Goal: Information Seeking & Learning: Learn about a topic

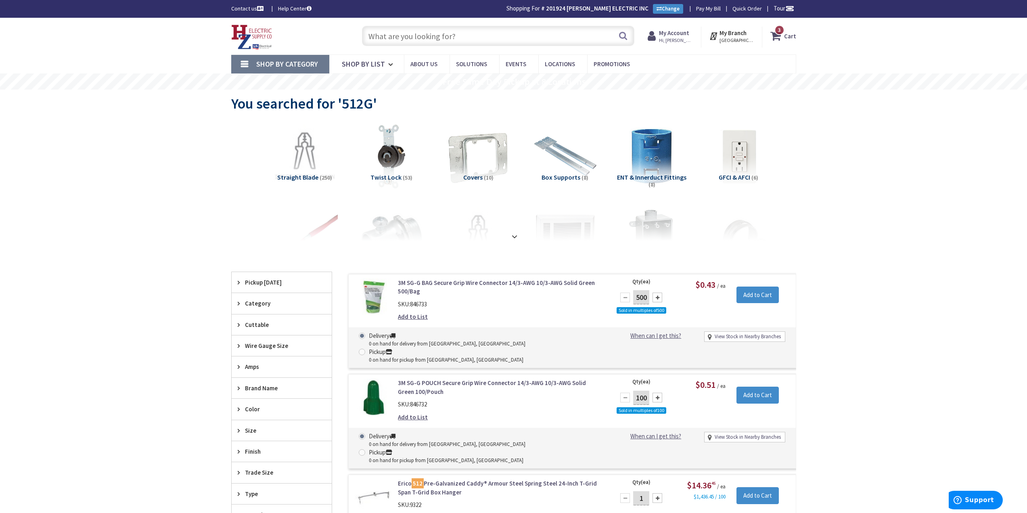
click at [391, 32] on input "text" at bounding box center [498, 36] width 272 height 20
type input "d"
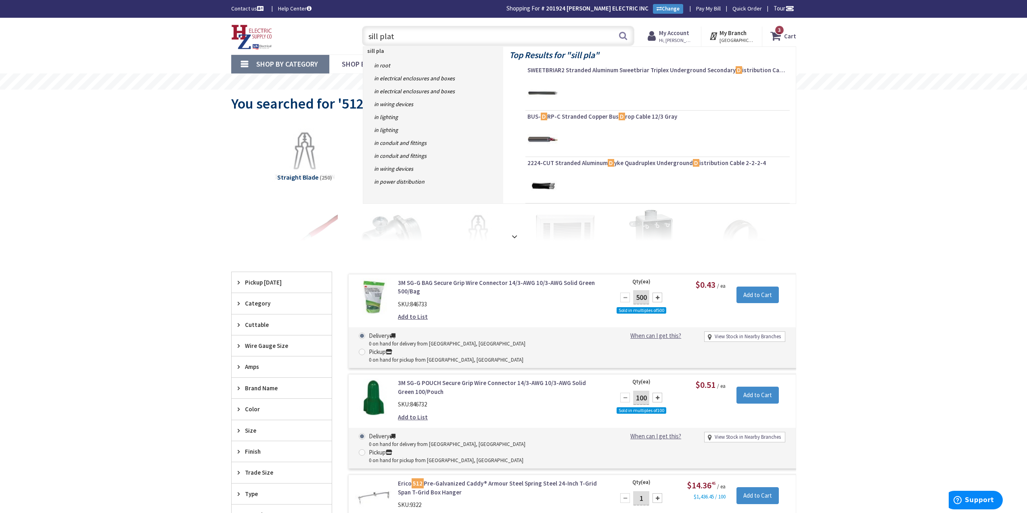
type input "sill plate"
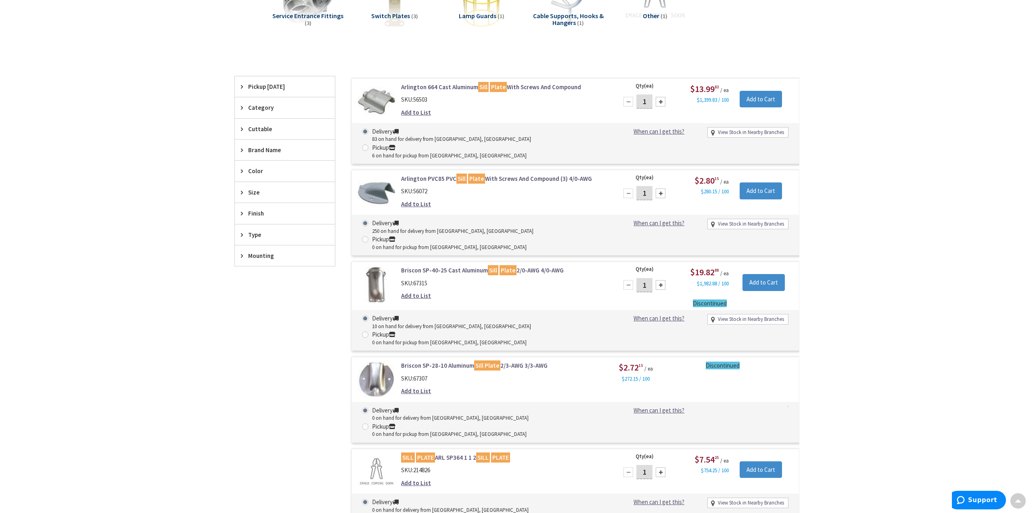
scroll to position [163, 0]
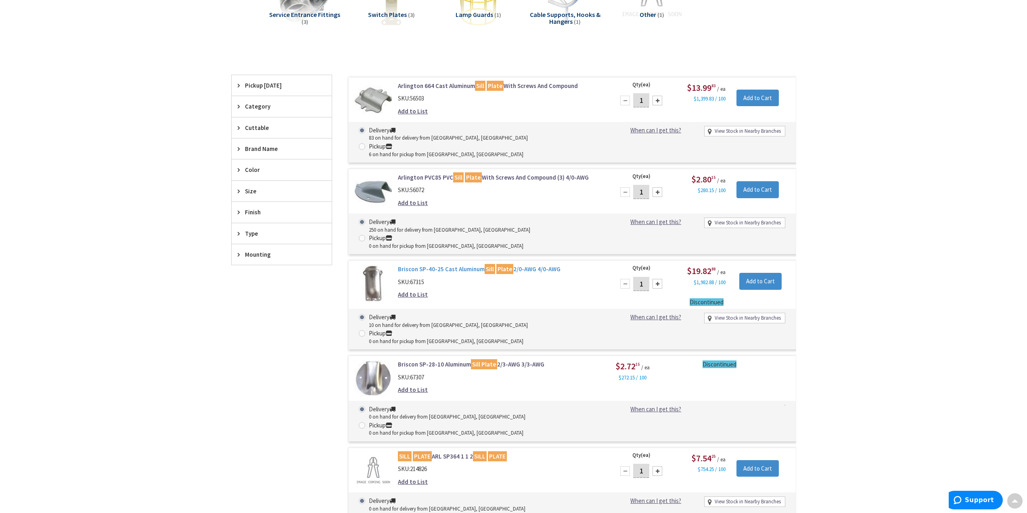
drag, startPoint x: 396, startPoint y: 235, endPoint x: 563, endPoint y: 237, distance: 167.5
click at [563, 265] on div "Briscon SP-40-25 Cast Aluminum Sill Plate 2/0-AWG 4/0-AWG SKU: 67315 Add to List" at bounding box center [501, 284] width 218 height 38
copy link "Briscon SP-40-25 Cast Aluminum Sill Plate 2/0-AWG 4/0-AWG"
click at [424, 265] on link "Briscon SP-40-25 Cast Aluminum Sill Plate 2/0-AWG 4/0-AWG" at bounding box center [500, 269] width 205 height 8
drag, startPoint x: 782, startPoint y: 306, endPoint x: 750, endPoint y: 287, distance: 37.4
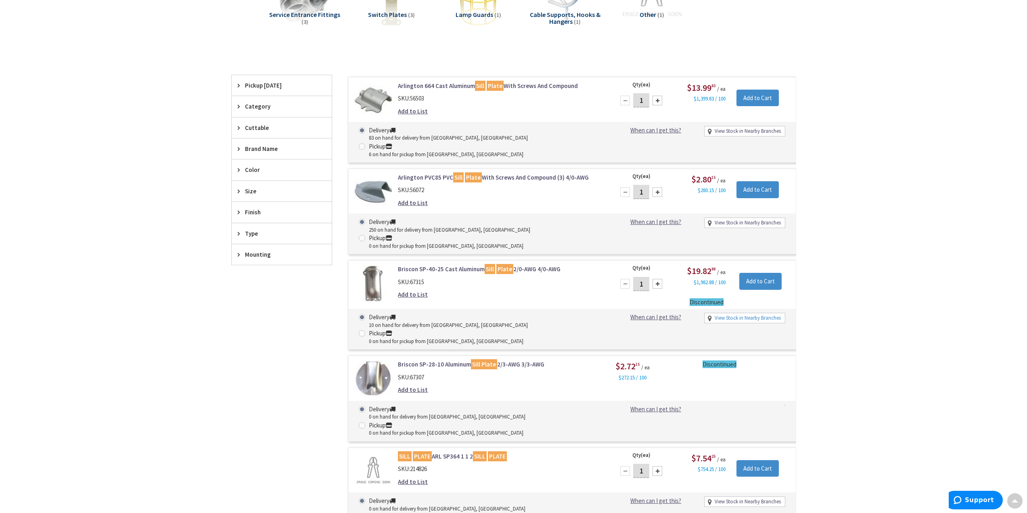
click at [752, 265] on form "Briscon SP-40-25 Cast Aluminum Sill Plate 2/0-AWG 4/0-AWG SKU: 67315 Add to Lis…" at bounding box center [572, 265] width 447 height 0
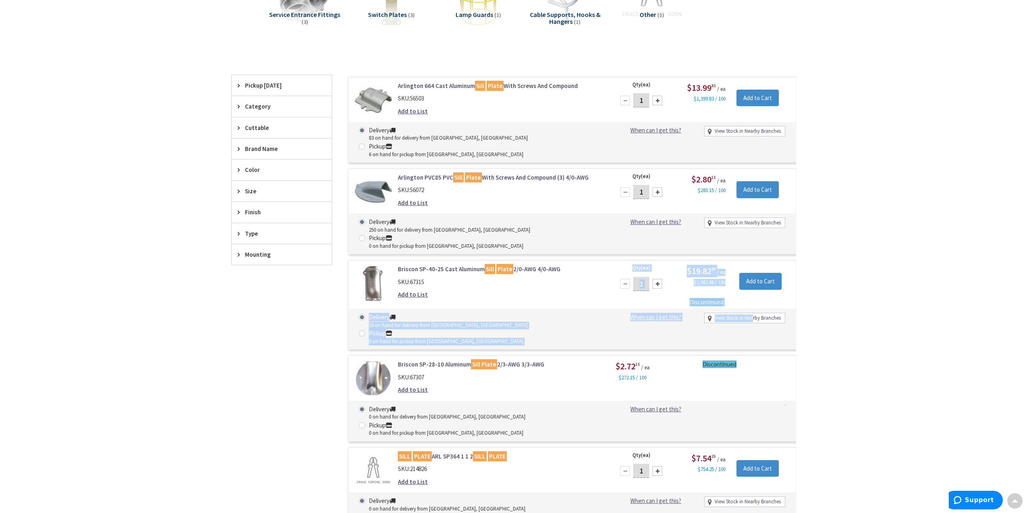
click at [746, 314] on link "View Stock in Nearby Branches" at bounding box center [748, 318] width 66 height 8
select select "data-availability"
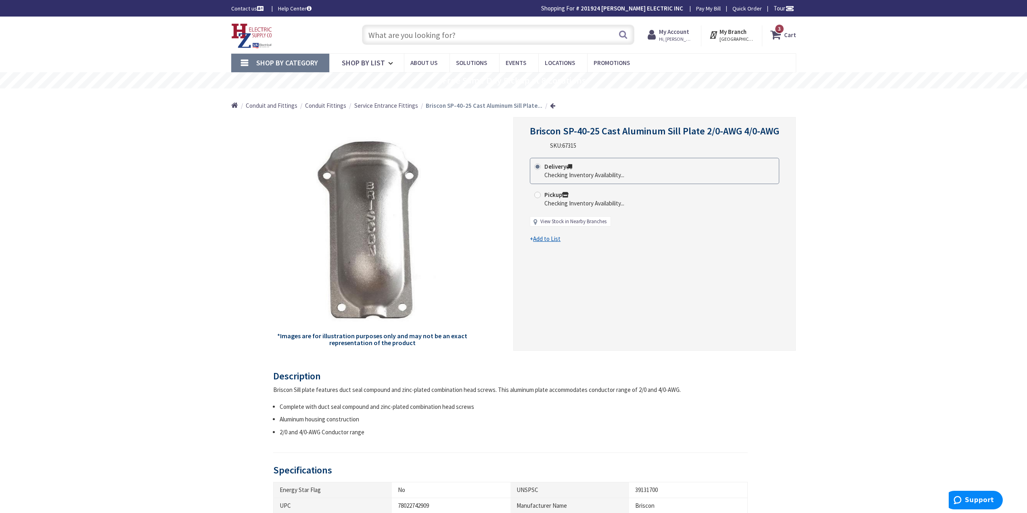
click at [558, 222] on link "View Stock in Nearby Branches" at bounding box center [573, 222] width 66 height 8
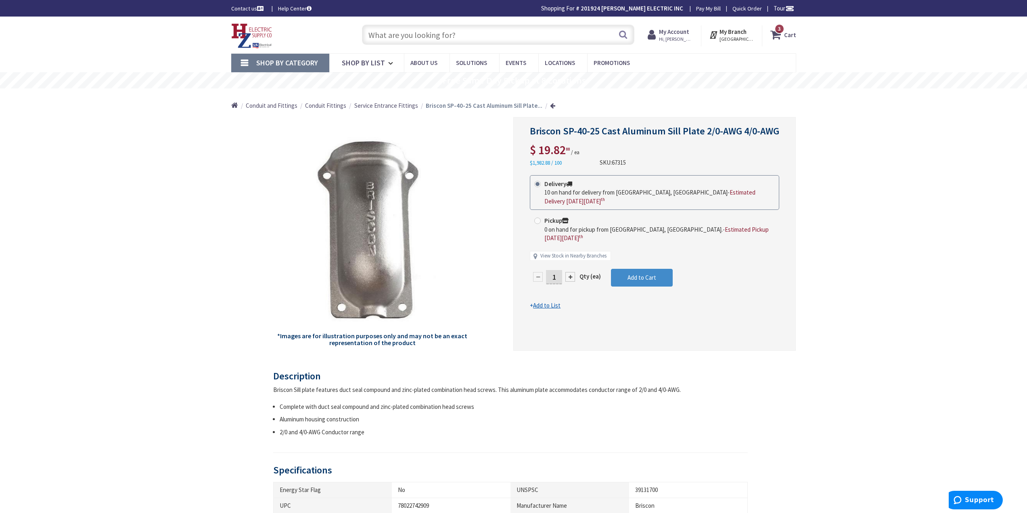
click at [694, 193] on span "Estimated Delivery on Monday, September 8 th" at bounding box center [649, 196] width 211 height 16
click at [542, 186] on input "Delivery 10 on hand for delivery from Middletown, CT - Estimated Delivery on Mo…" at bounding box center [538, 183] width 5 height 5
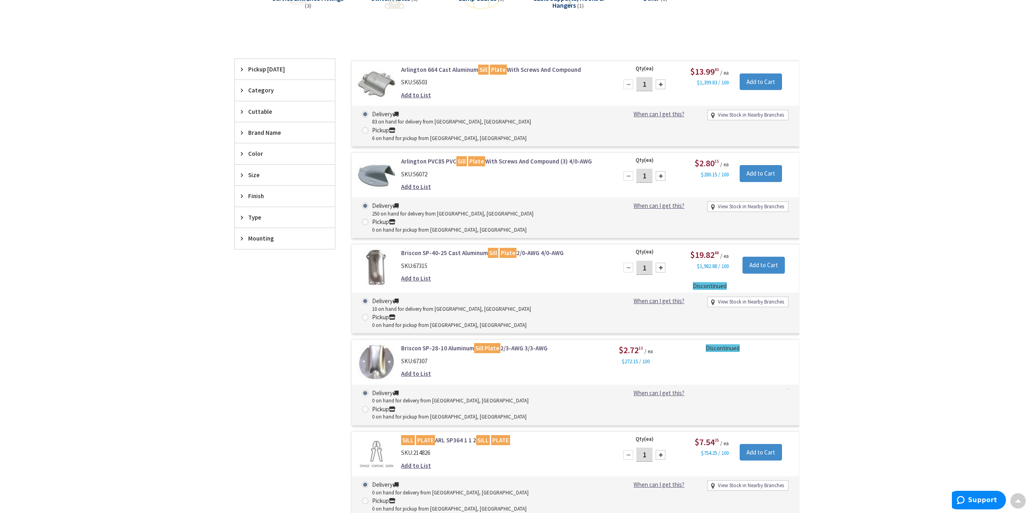
scroll to position [179, 0]
click at [752, 298] on link "View Stock in Nearby Branches" at bounding box center [748, 302] width 66 height 8
select select "data-availability"
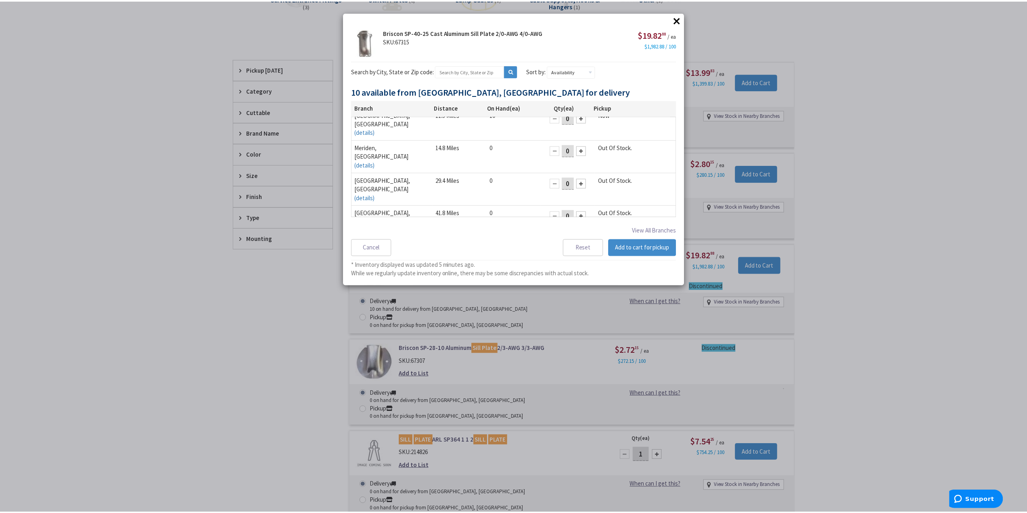
scroll to position [11, 0]
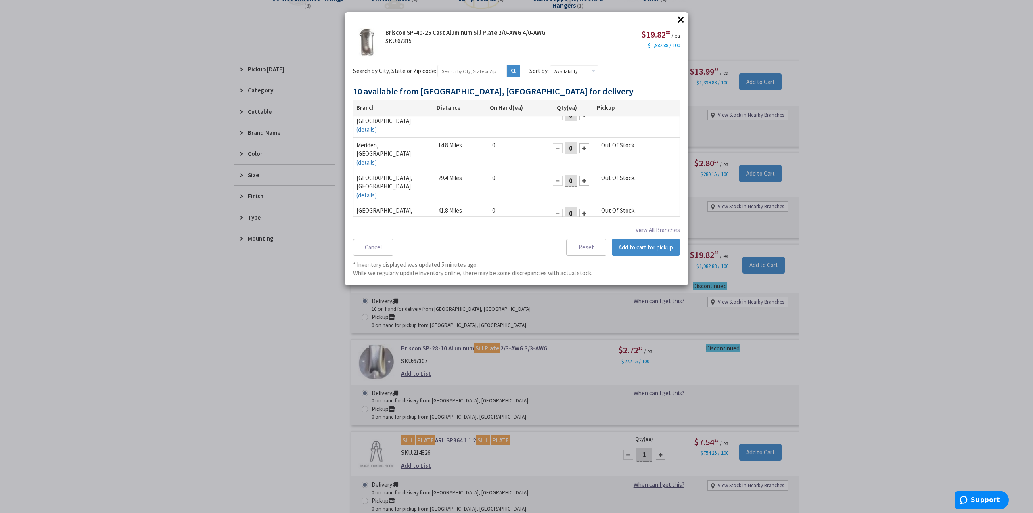
click at [959, 183] on div "× × Briscon SP-40-25 Cast Aluminum Sill Plate 2/0-AWG 4/0-AWG SKU: 67315 $19.82…" at bounding box center [516, 256] width 1033 height 513
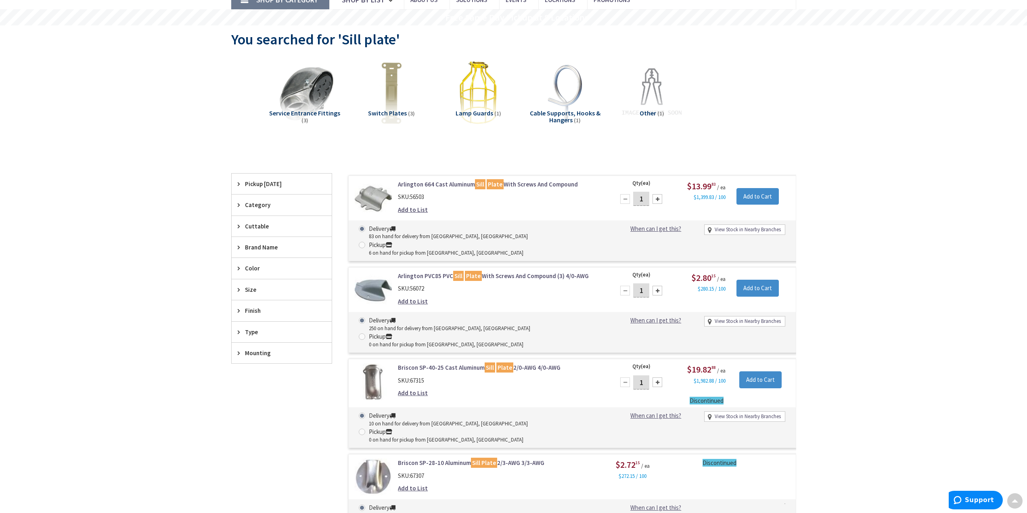
scroll to position [0, 0]
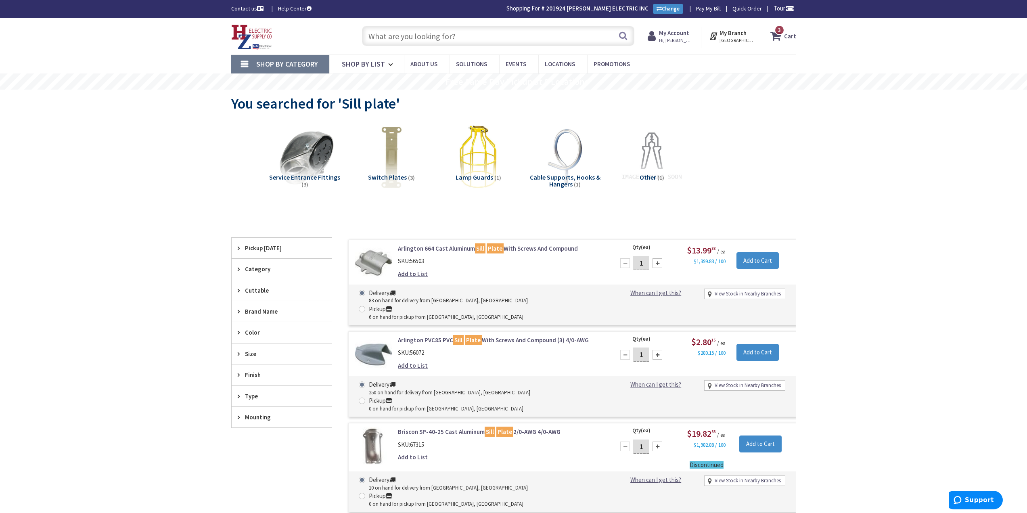
click at [431, 336] on link "Arlington PVC85 PVC Sill Plate With Screws And Compound (3) 4/0-AWG" at bounding box center [500, 340] width 205 height 8
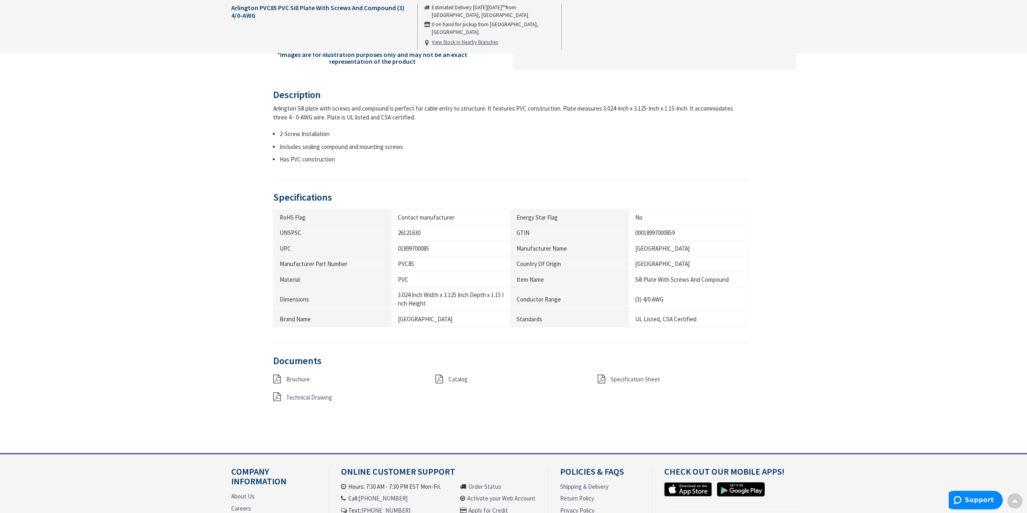
scroll to position [284, 0]
click at [314, 396] on span "Technical Drawing" at bounding box center [309, 396] width 46 height 8
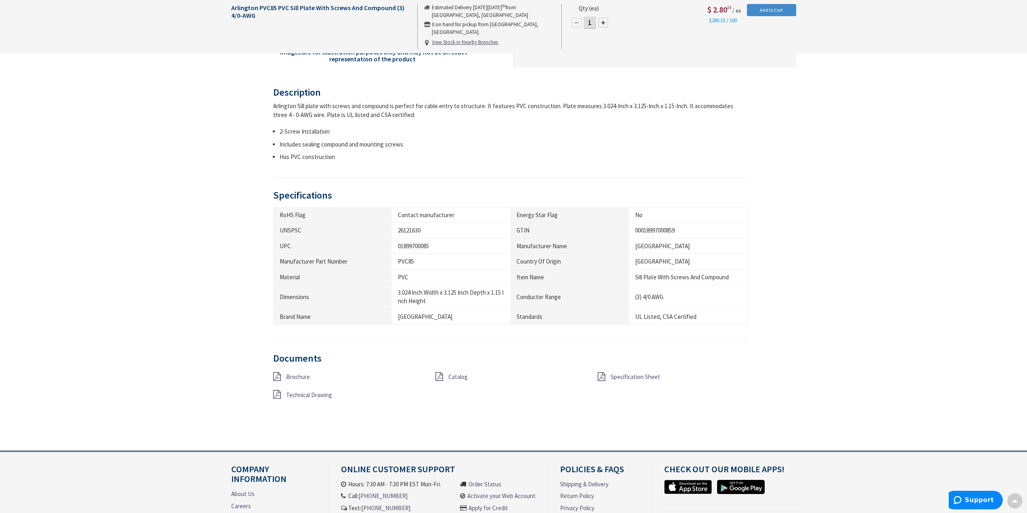
click at [457, 377] on span "Catalog" at bounding box center [457, 377] width 19 height 8
click at [623, 379] on span "Specification Sheet" at bounding box center [636, 377] width 50 height 8
